Goal: Find specific page/section: Find specific page/section

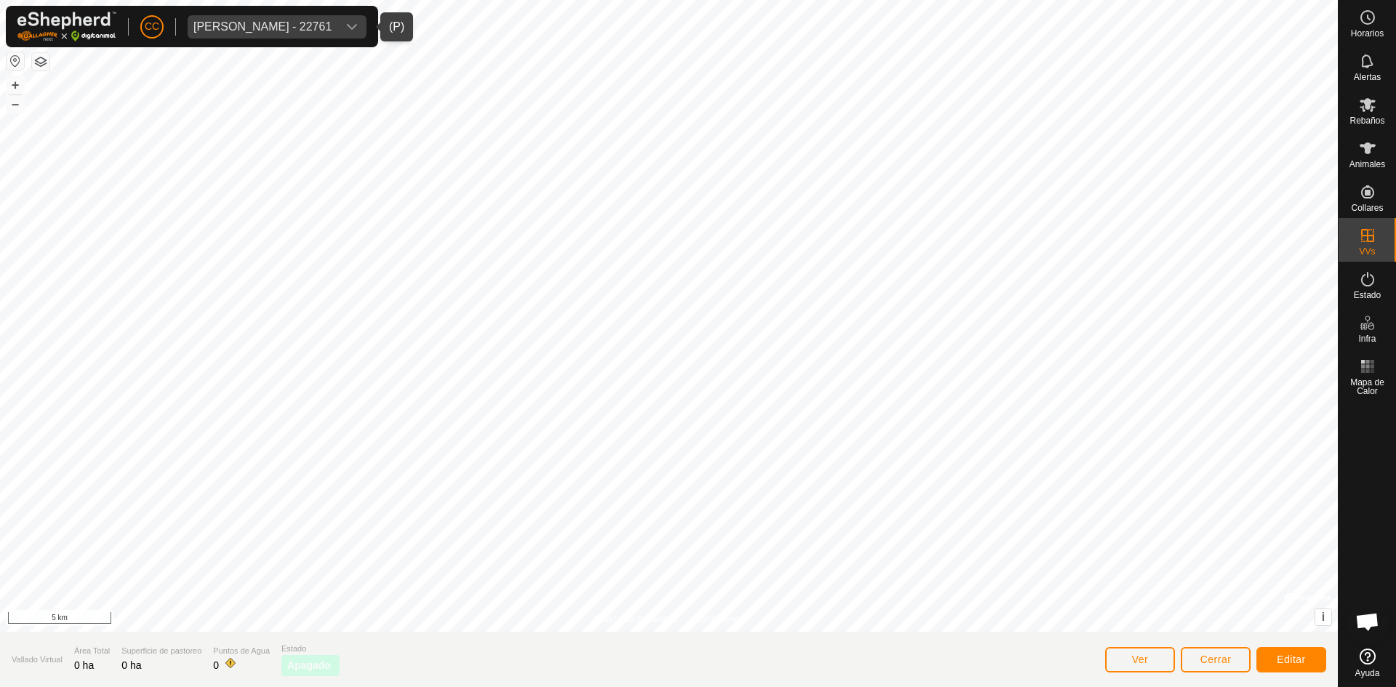
click at [281, 27] on div "Anca Sanda Bercian - 22761" at bounding box center [262, 27] width 138 height 12
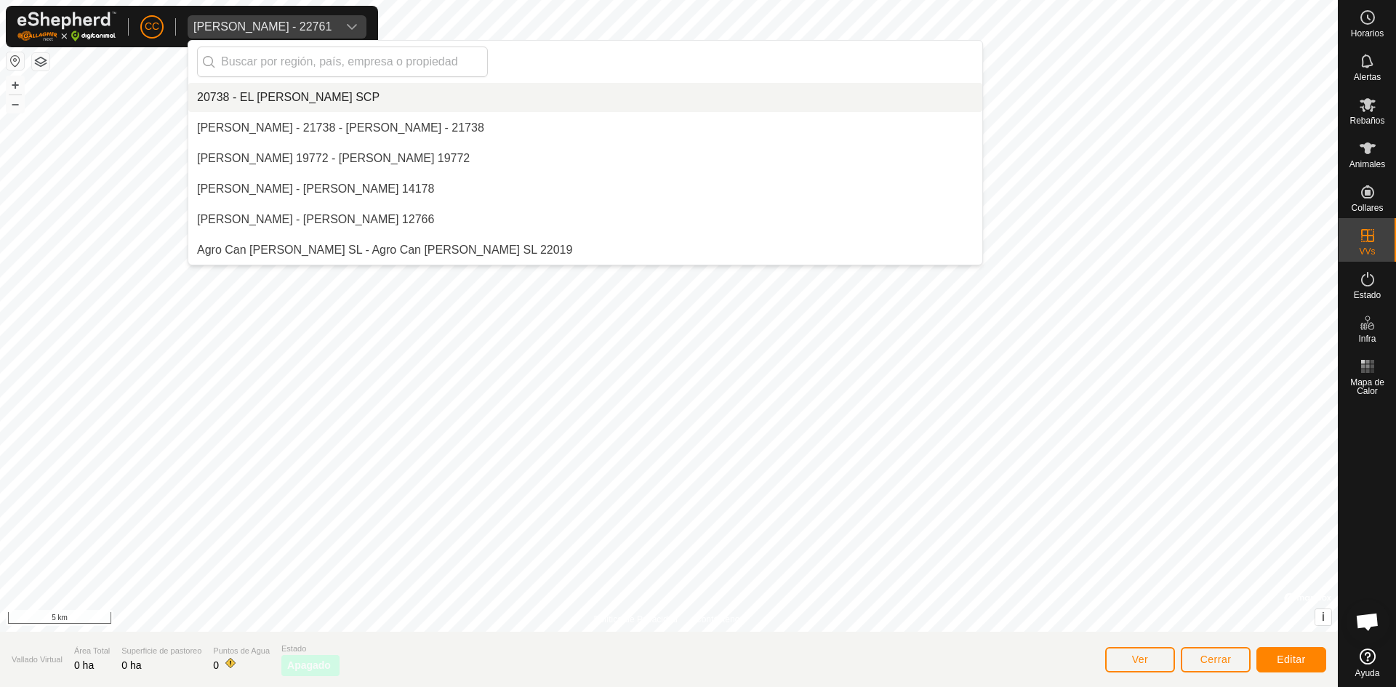
scroll to position [1039, 0]
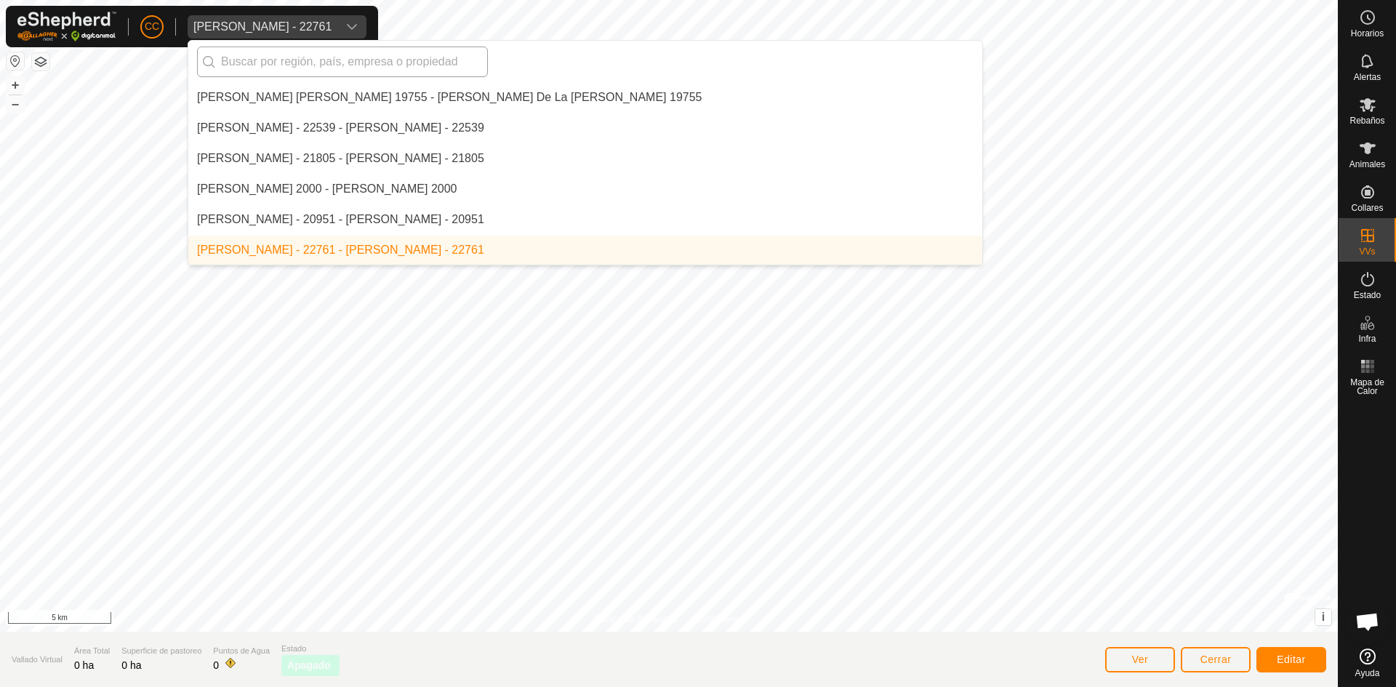
click at [330, 58] on input "text" at bounding box center [342, 62] width 291 height 31
type input "646 03 51 94"
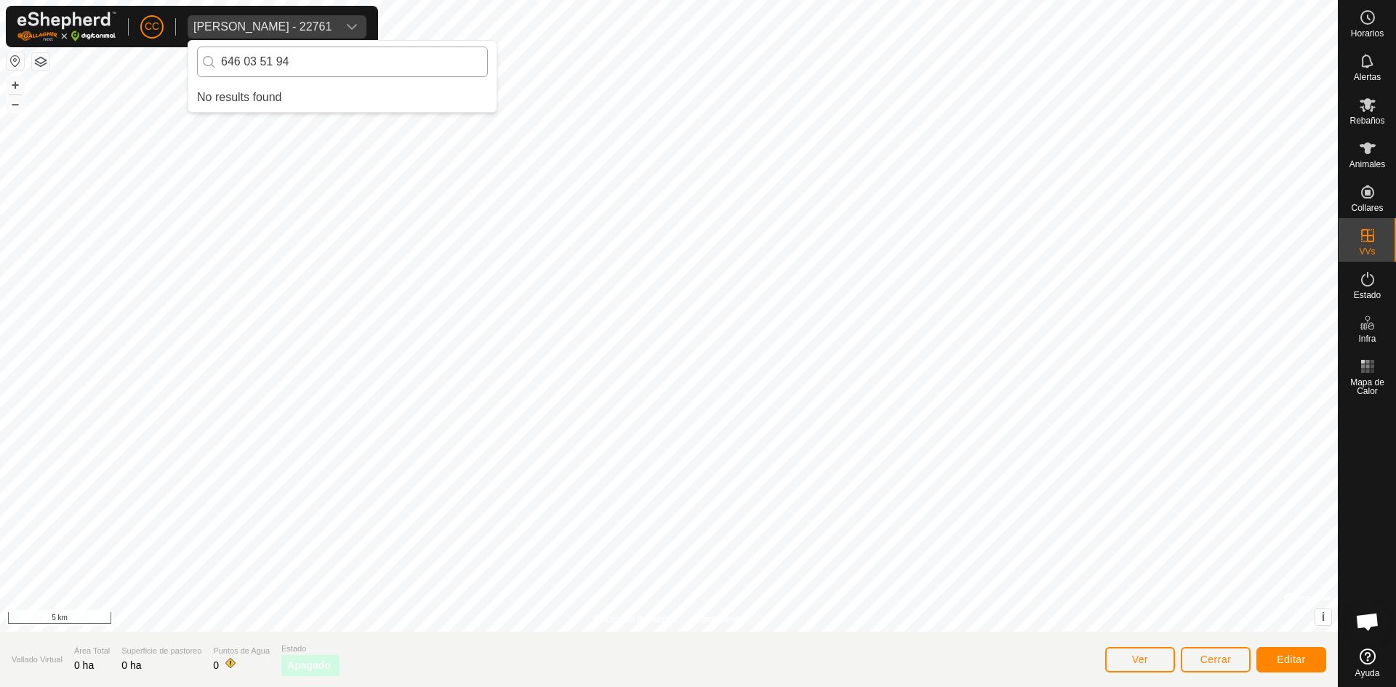
scroll to position [0, 0]
click at [182, 50] on div "CC Anca Sanda Bercian - 22761 646 03 51 94 No results found Horarios Alertas Re…" at bounding box center [698, 343] width 1396 height 687
click at [288, 23] on div "Anca Sanda Bercian - 22761" at bounding box center [262, 27] width 138 height 12
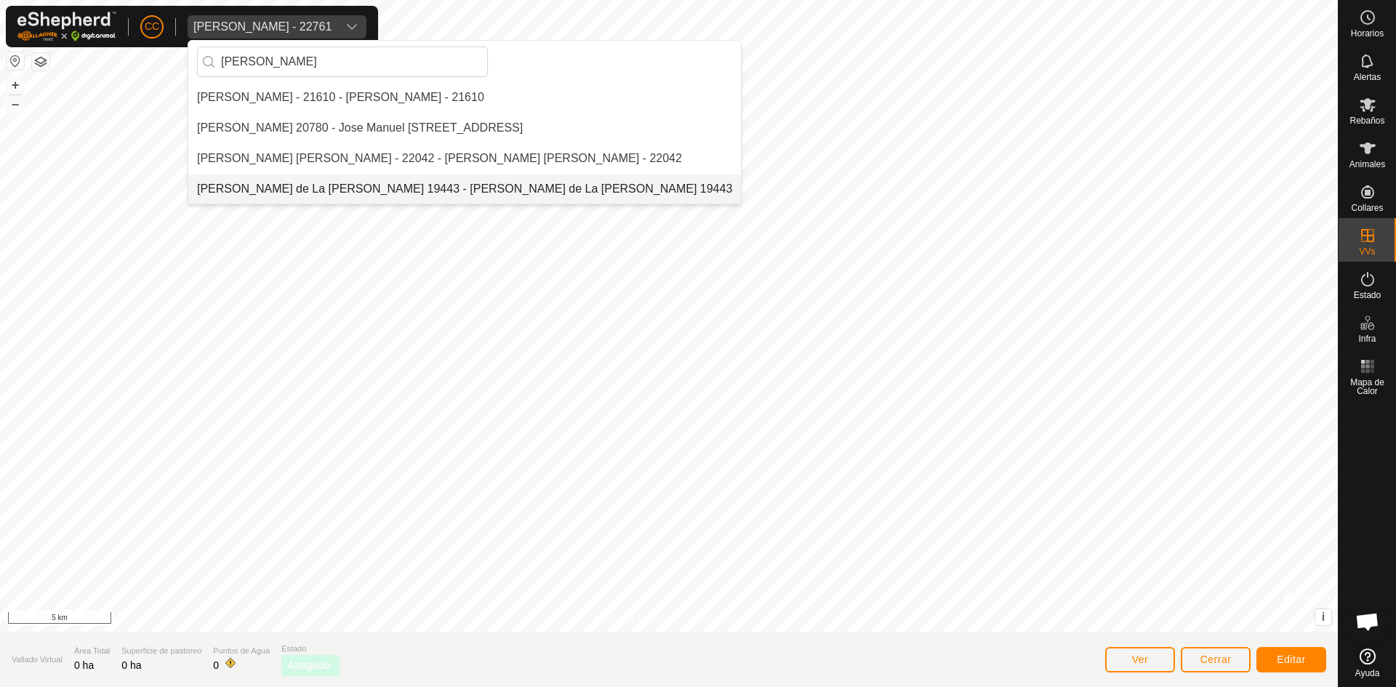
type input "jose manu"
click at [389, 182] on li "Jose Manuel Olivera de La Vega 19443 - Jose Manuel Olivera de La Vega 19443" at bounding box center [464, 189] width 553 height 29
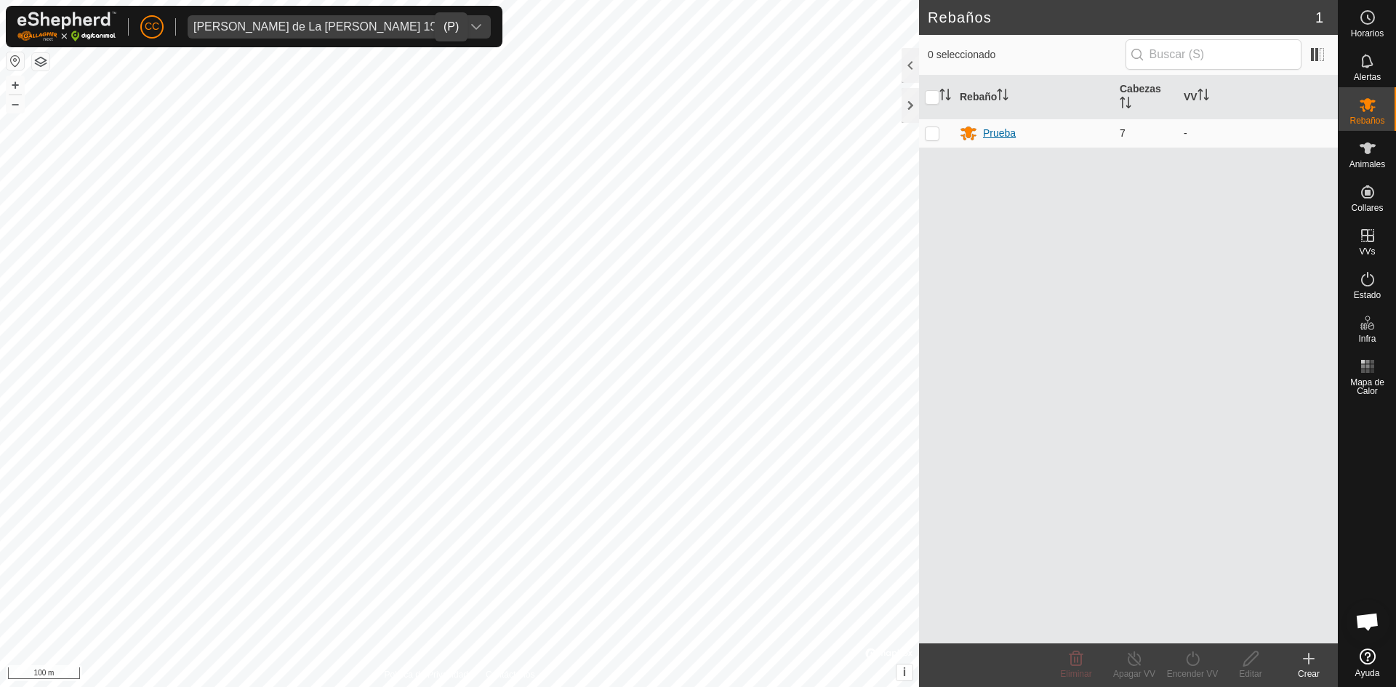
click at [999, 129] on div "Prueba" at bounding box center [999, 133] width 33 height 15
click at [1025, 135] on div "novillas bordica 2025" at bounding box center [1031, 133] width 96 height 15
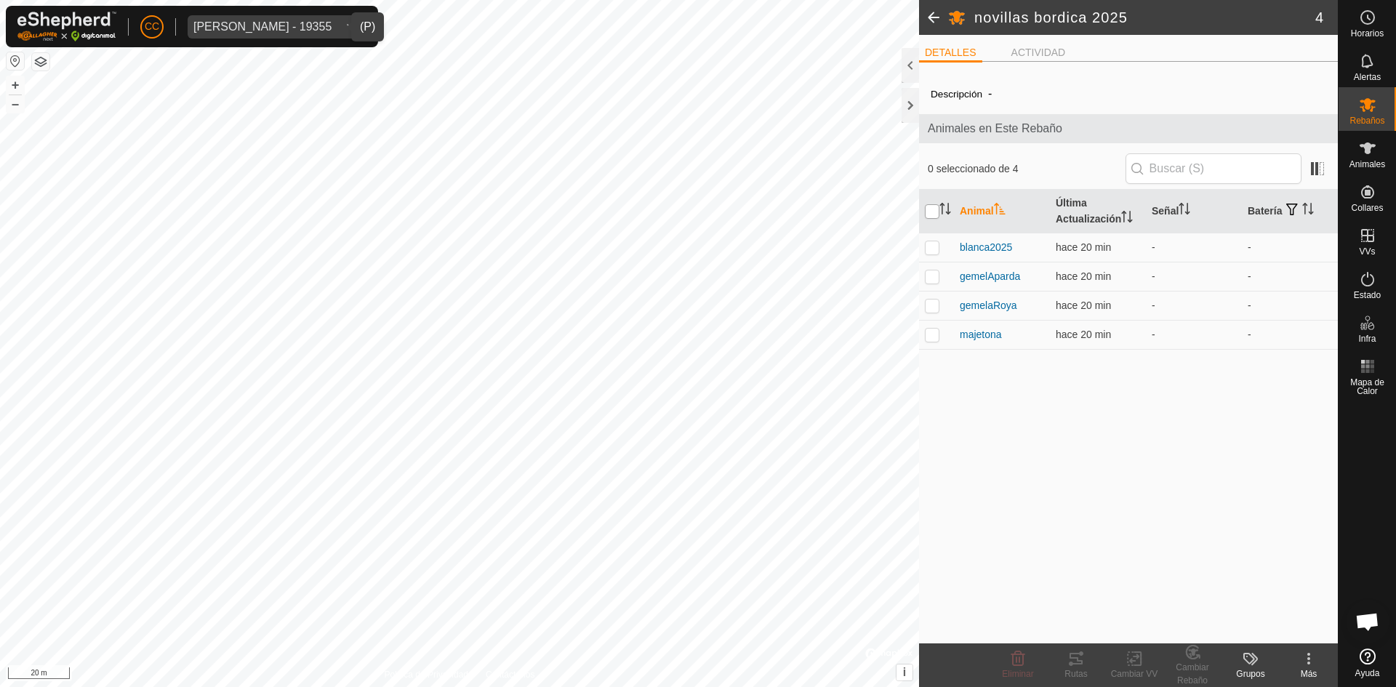
click at [937, 214] on input "checkbox" at bounding box center [932, 211] width 15 height 15
checkbox input "true"
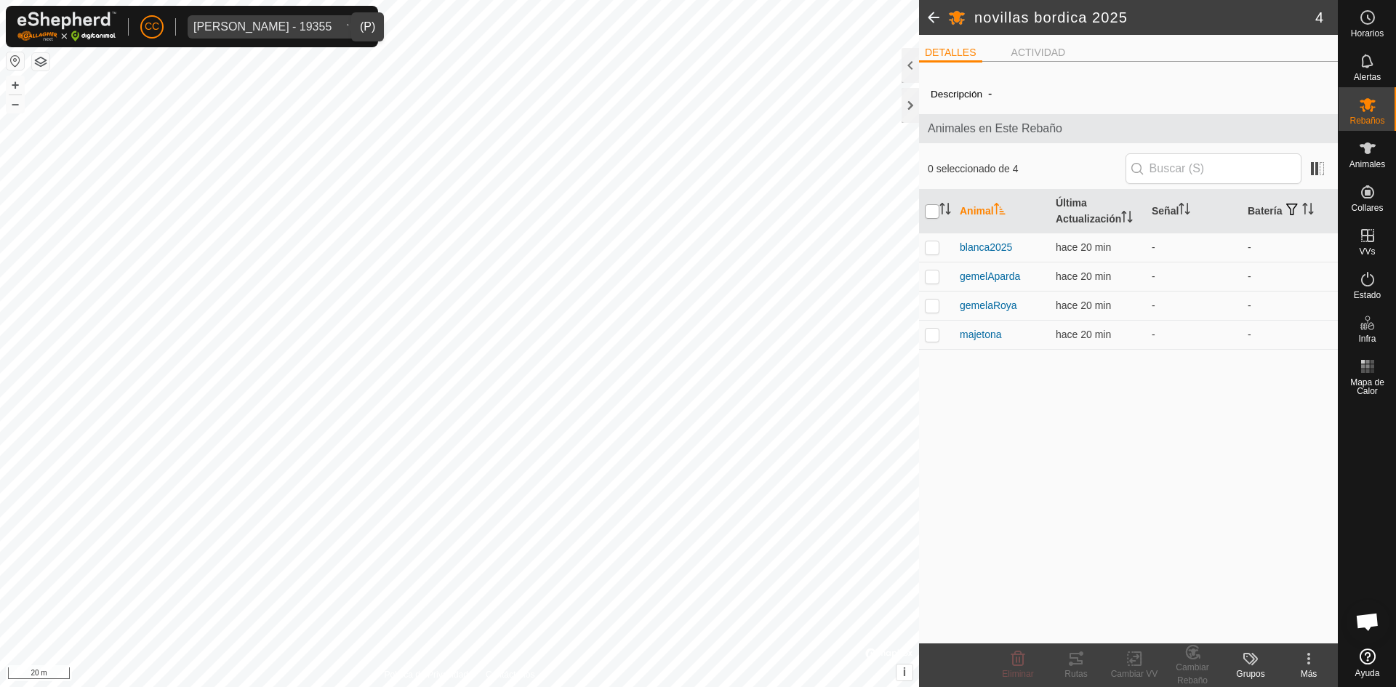
checkbox input "true"
click at [1065, 671] on div "Rutas" at bounding box center [1076, 674] width 58 height 13
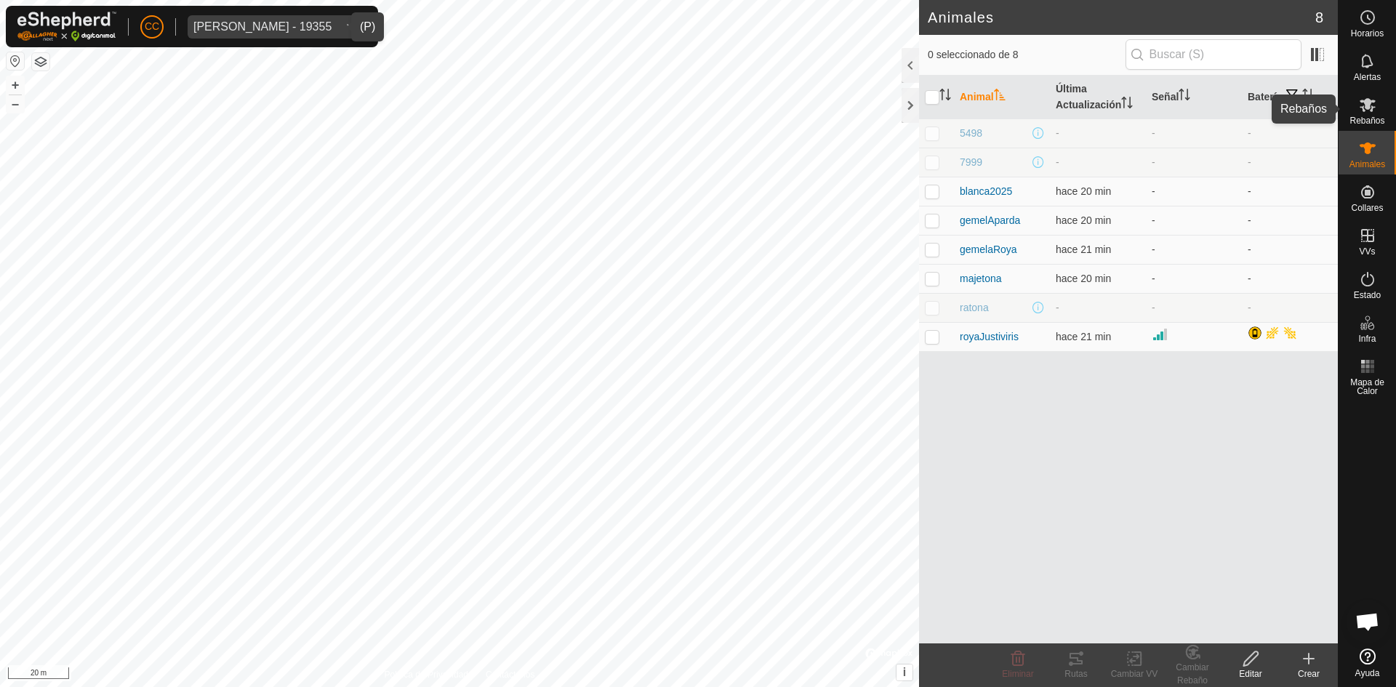
click at [1375, 106] on icon at bounding box center [1367, 104] width 17 height 17
